Goal: Task Accomplishment & Management: Use online tool/utility

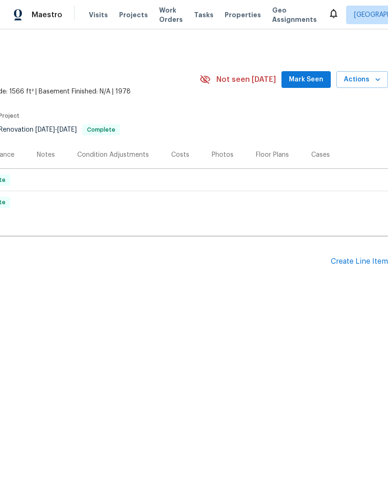
scroll to position [0, 138]
click at [372, 77] on span "Actions" at bounding box center [362, 80] width 37 height 12
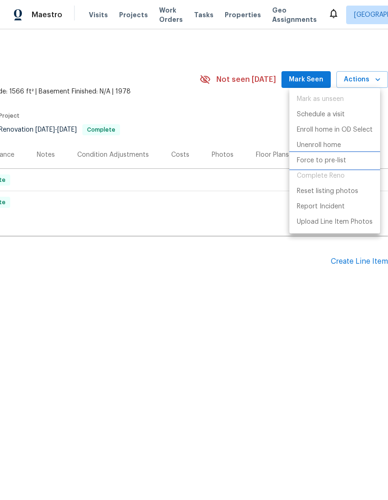
click at [343, 159] on p "Force to pre-list" at bounding box center [321, 161] width 49 height 10
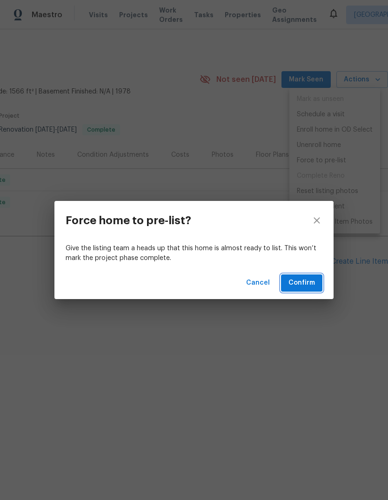
click at [307, 283] on span "Confirm" at bounding box center [301, 283] width 27 height 12
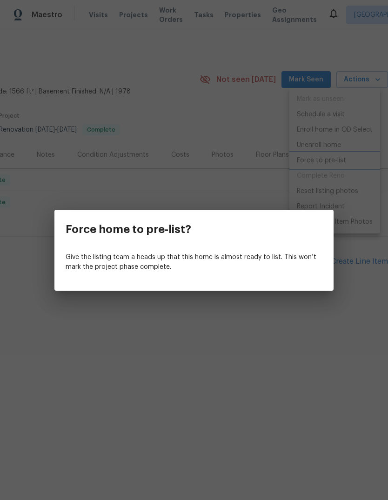
click at [333, 348] on div "Force home to pre-list? Give the listing team a heads up that this home is almo…" at bounding box center [194, 250] width 388 height 500
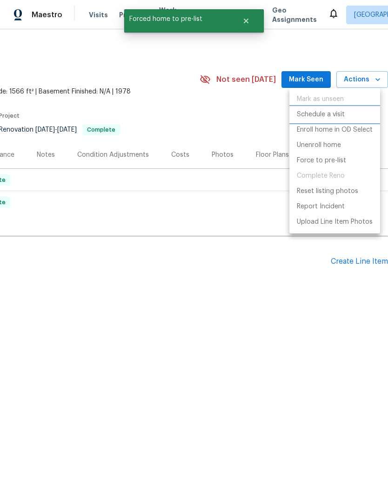
click at [346, 111] on li "Schedule a visit" at bounding box center [334, 114] width 91 height 15
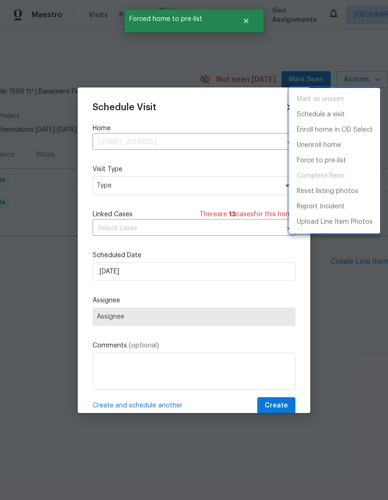
click at [105, 180] on div at bounding box center [194, 250] width 388 height 500
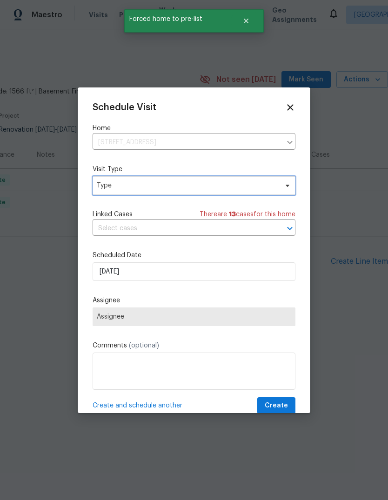
click at [113, 186] on span "Type" at bounding box center [187, 185] width 181 height 9
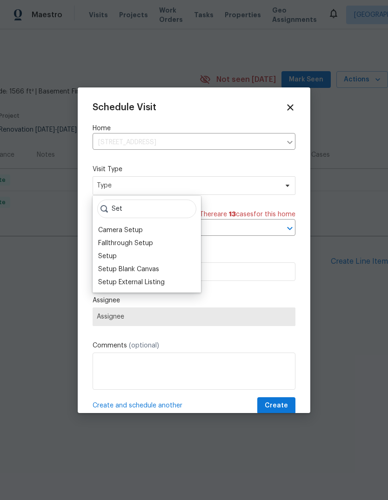
type input "Set"
click at [104, 254] on div "Setup" at bounding box center [107, 256] width 19 height 9
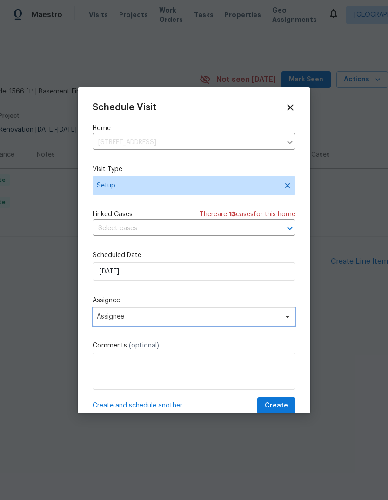
click at [103, 320] on span "Assignee" at bounding box center [188, 316] width 182 height 7
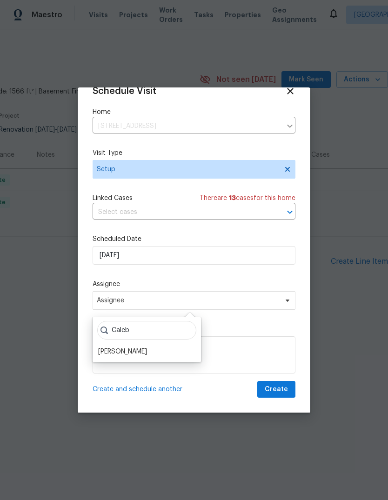
scroll to position [18, 0]
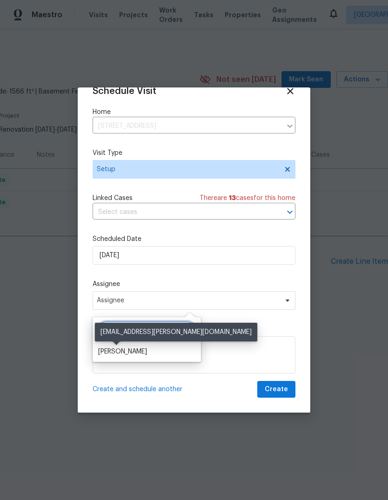
type input "Caleb"
click at [105, 353] on div "[PERSON_NAME]" at bounding box center [122, 351] width 49 height 9
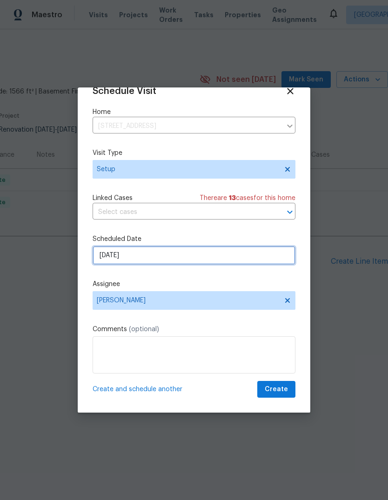
click at [106, 250] on input "[DATE]" at bounding box center [194, 255] width 203 height 19
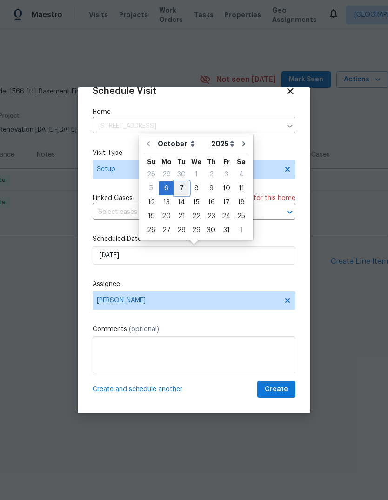
click at [177, 187] on div "7" at bounding box center [181, 188] width 15 height 13
type input "10/7/2025"
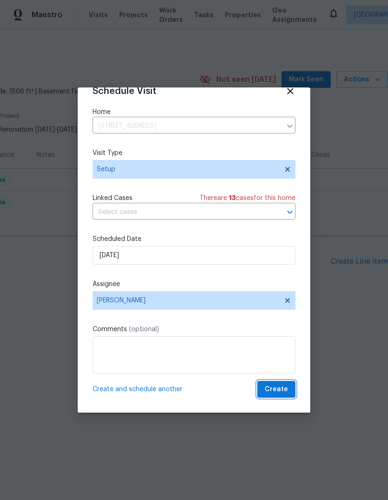
click at [281, 388] on span "Create" at bounding box center [276, 390] width 23 height 12
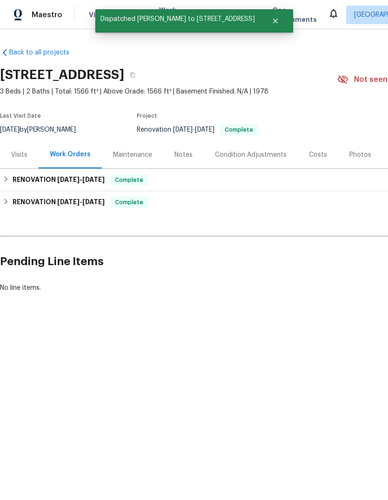
scroll to position [0, 0]
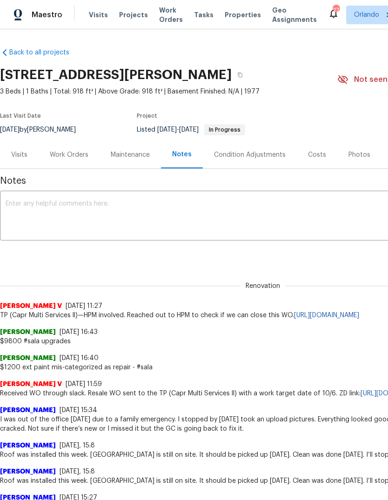
click at [18, 149] on div "Visits" at bounding box center [19, 154] width 39 height 27
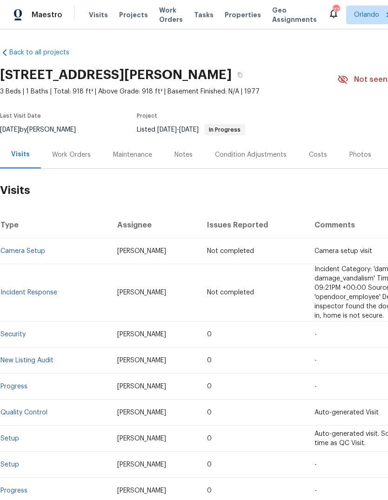
click at [58, 152] on div "Work Orders" at bounding box center [71, 154] width 39 height 9
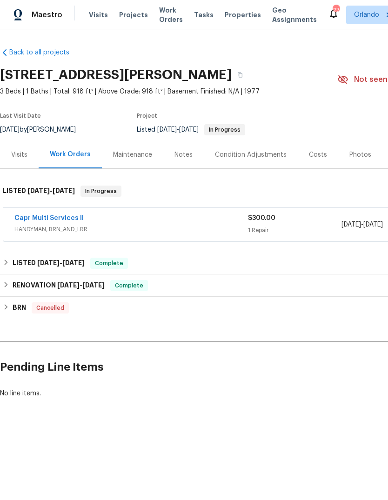
click at [34, 215] on link "Capr Multi Services ll" at bounding box center [48, 218] width 69 height 7
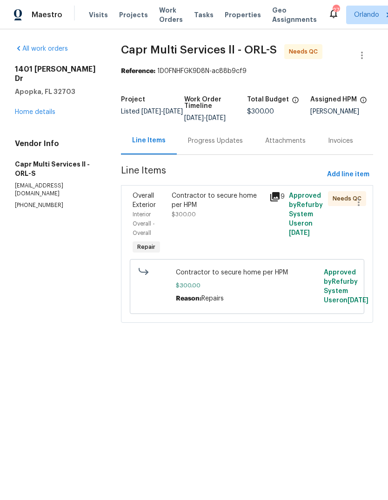
click at [196, 210] on div "Contractor to secure home per HPM" at bounding box center [218, 200] width 92 height 19
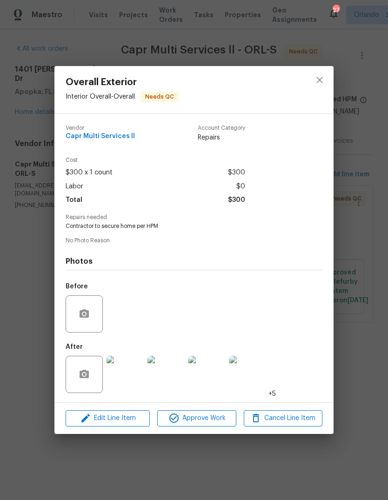
click at [220, 373] on img at bounding box center [206, 374] width 37 height 37
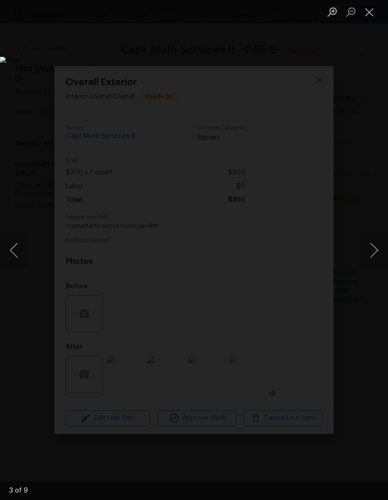
click at [373, 7] on button "Close lightbox" at bounding box center [369, 12] width 19 height 16
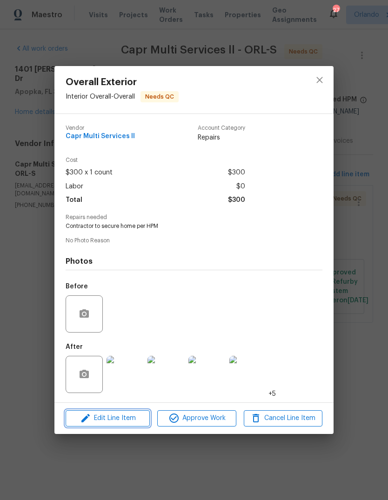
click at [111, 415] on span "Edit Line Item" at bounding box center [107, 419] width 79 height 12
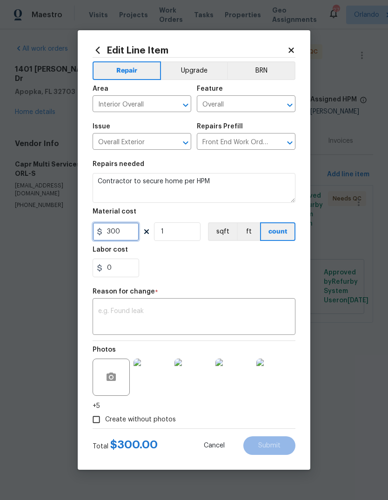
click at [109, 231] on input "300" at bounding box center [116, 231] width 47 height 19
type input "400"
click at [119, 309] on textarea at bounding box center [194, 318] width 192 height 20
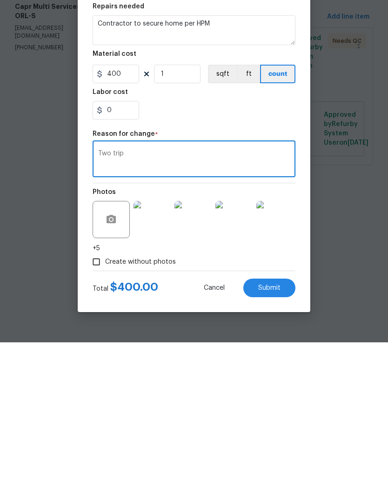
type textarea "Two trip"
click at [273, 442] on span "Submit" at bounding box center [269, 445] width 22 height 7
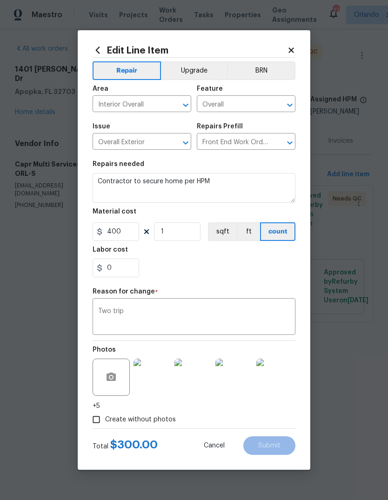
type input "300"
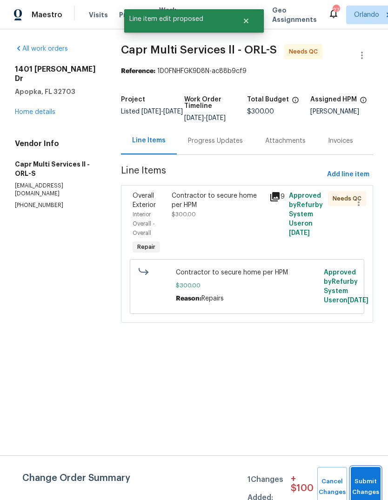
click at [366, 479] on button "Submit Changes" at bounding box center [366, 487] width 30 height 40
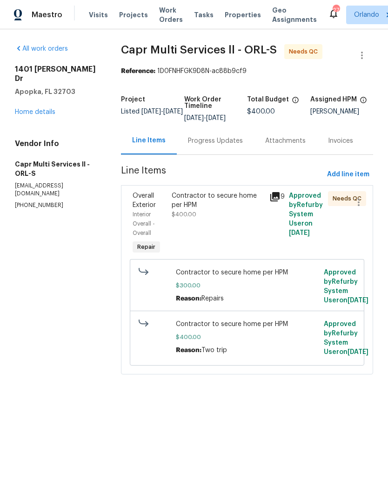
click at [196, 210] on div "Contractor to secure home per HPM" at bounding box center [218, 200] width 92 height 19
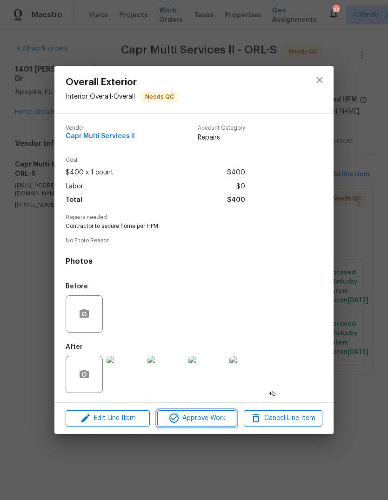
click at [212, 422] on span "Approve Work" at bounding box center [196, 419] width 73 height 12
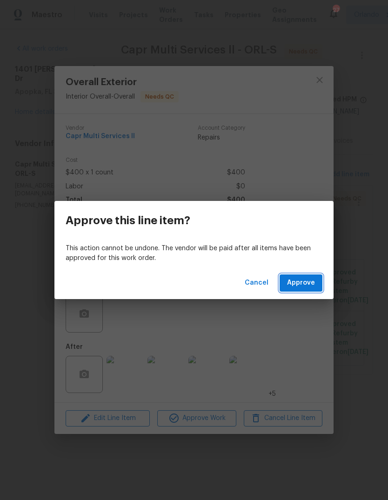
click at [303, 284] on span "Approve" at bounding box center [301, 283] width 28 height 12
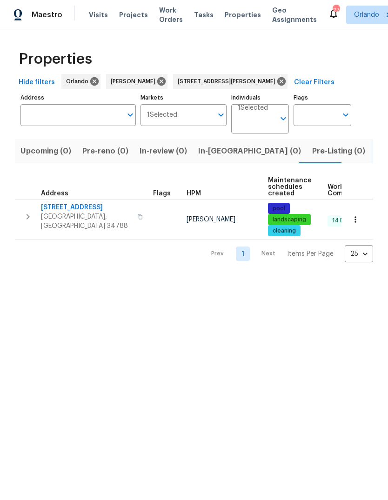
type input "[STREET_ADDRESS][PERSON_NAME]"
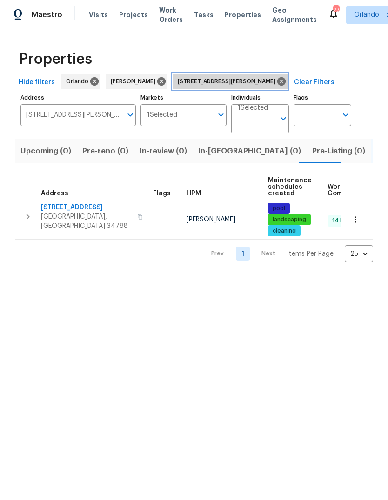
click at [277, 80] on icon at bounding box center [281, 81] width 8 height 8
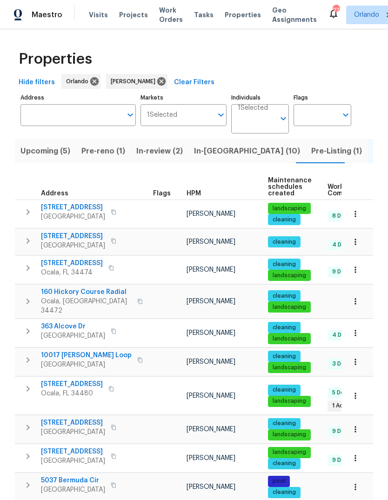
click at [92, 155] on span "Pre-reno (1)" at bounding box center [103, 151] width 44 height 13
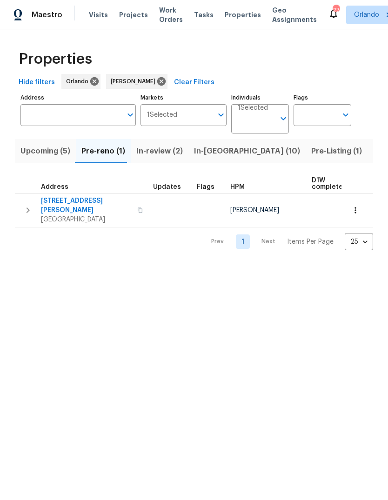
click at [28, 151] on span "Upcoming (5)" at bounding box center [45, 151] width 50 height 13
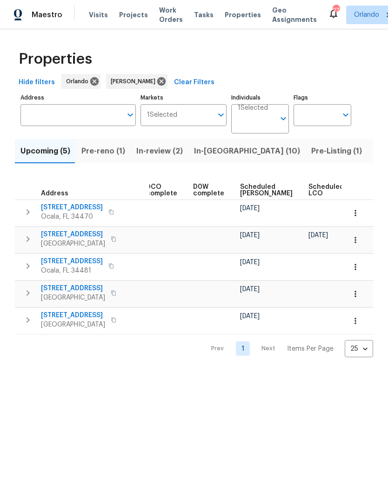
scroll to position [0, 224]
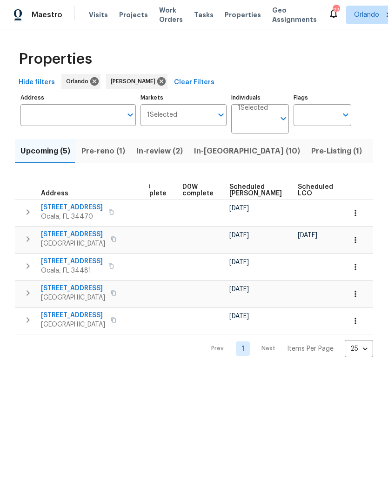
click at [349, 194] on span "Ready Date" at bounding box center [359, 190] width 20 height 13
